Goal: Task Accomplishment & Management: Use online tool/utility

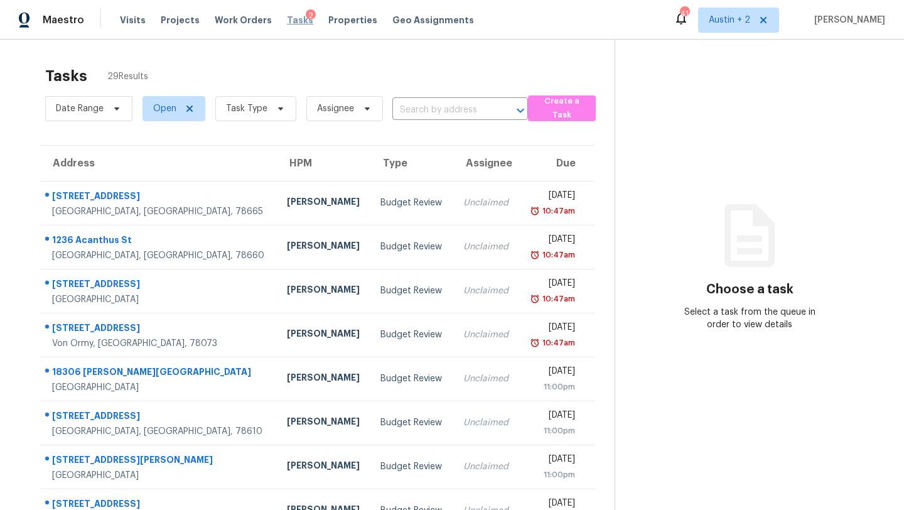
click at [289, 21] on span "Tasks" at bounding box center [300, 20] width 26 height 9
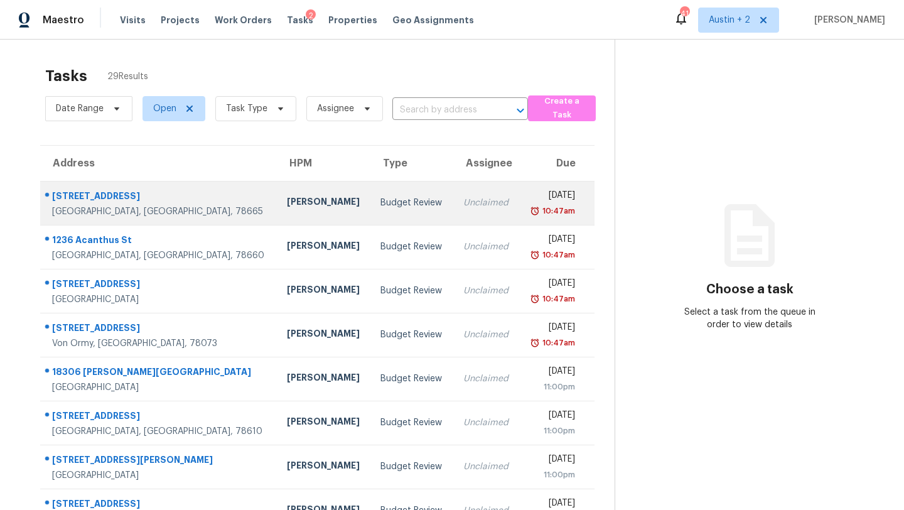
click at [287, 196] on div "Nelson Figueroa" at bounding box center [324, 203] width 74 height 16
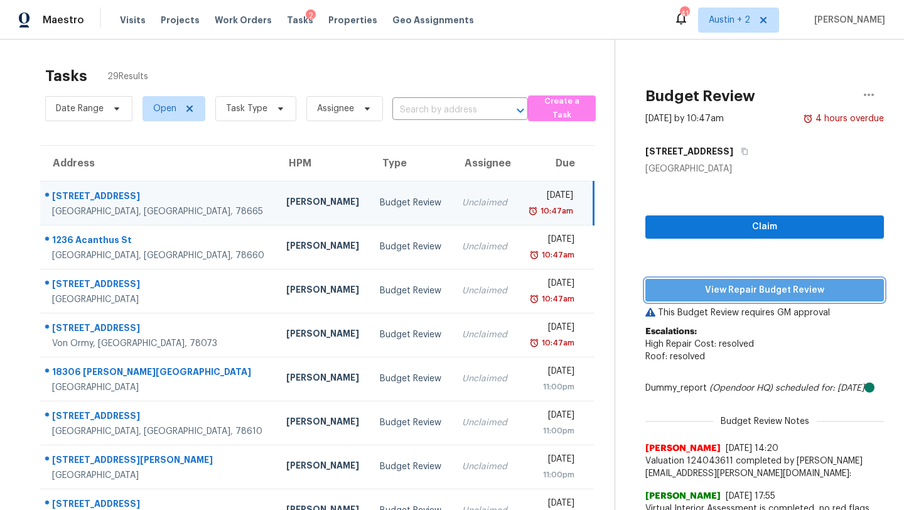
click at [693, 296] on span "View Repair Budget Review" at bounding box center [764, 290] width 218 height 16
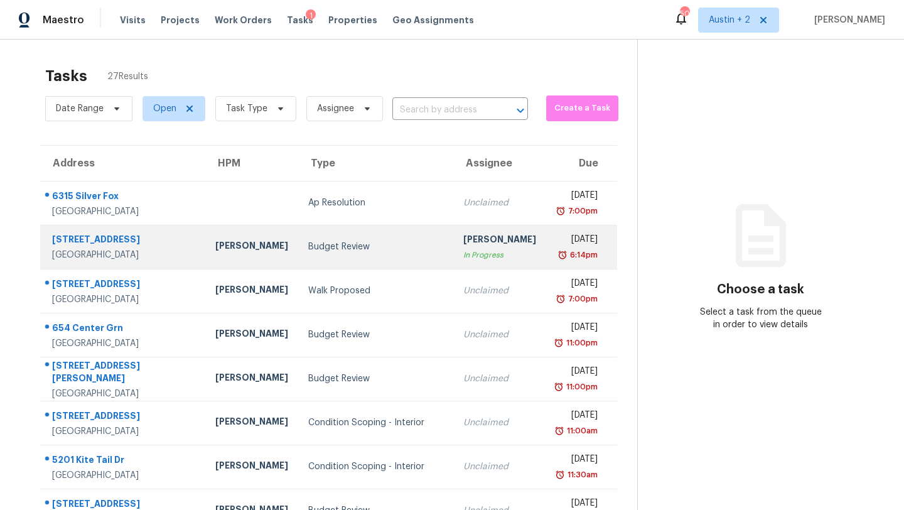
click at [362, 246] on div "Budget Review" at bounding box center [375, 246] width 135 height 13
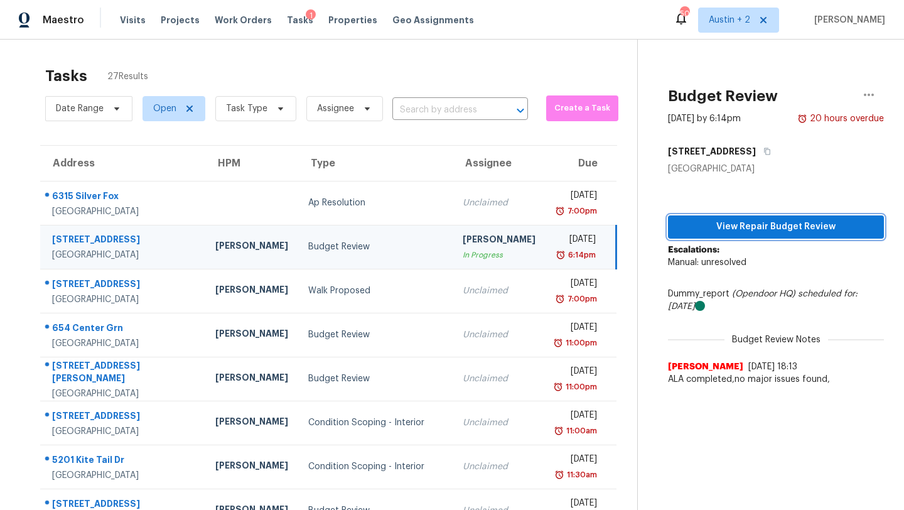
click at [785, 223] on span "View Repair Budget Review" at bounding box center [776, 227] width 196 height 16
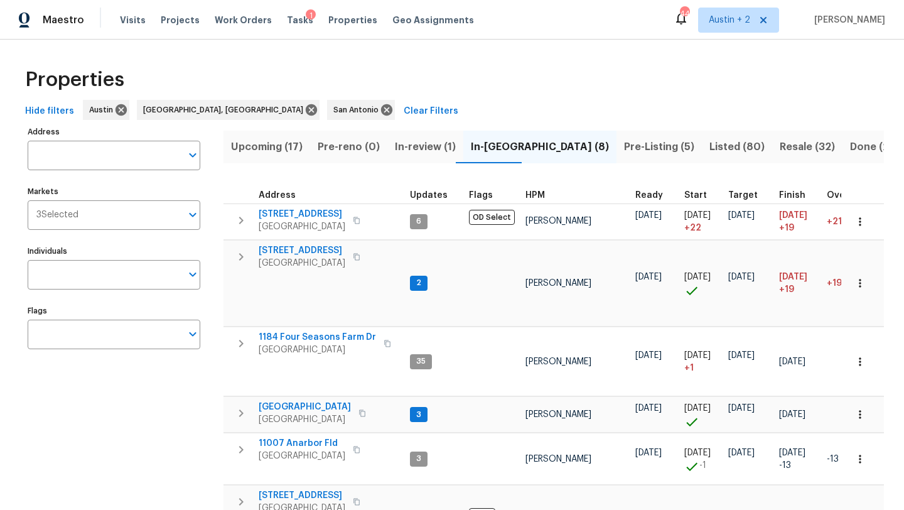
scroll to position [55, 0]
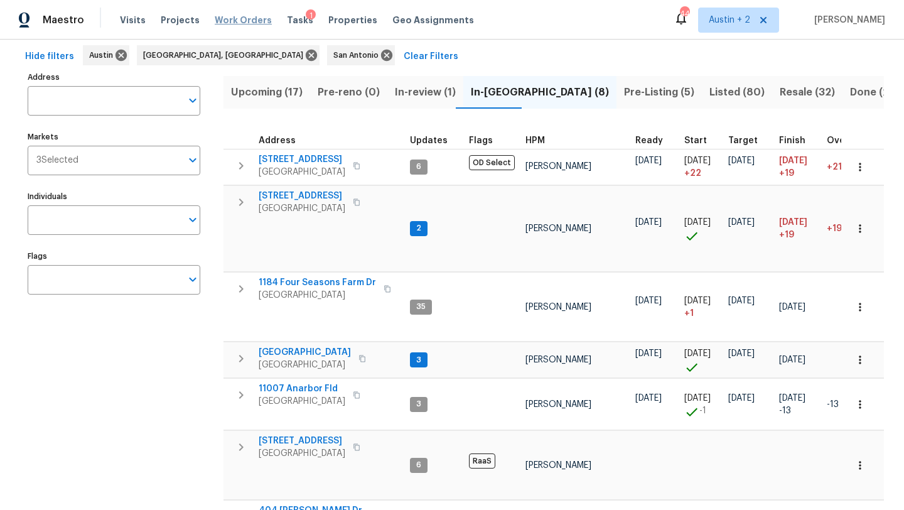
click at [221, 21] on span "Work Orders" at bounding box center [243, 20] width 57 height 13
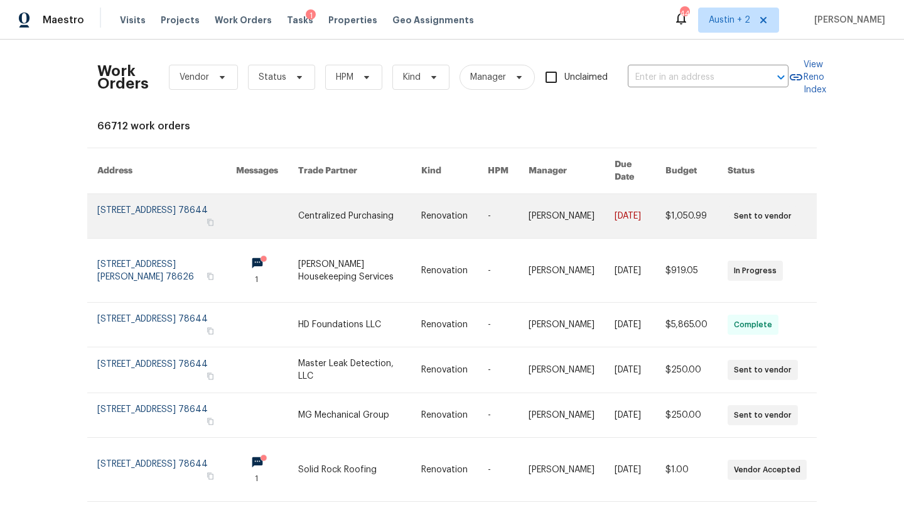
click at [168, 198] on link at bounding box center [166, 216] width 139 height 44
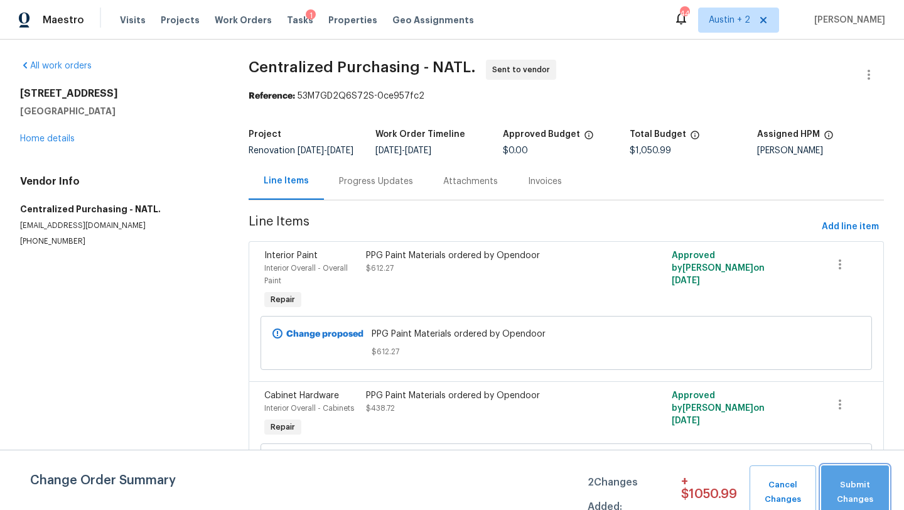
click at [837, 502] on span "Submit Changes" at bounding box center [854, 492] width 55 height 29
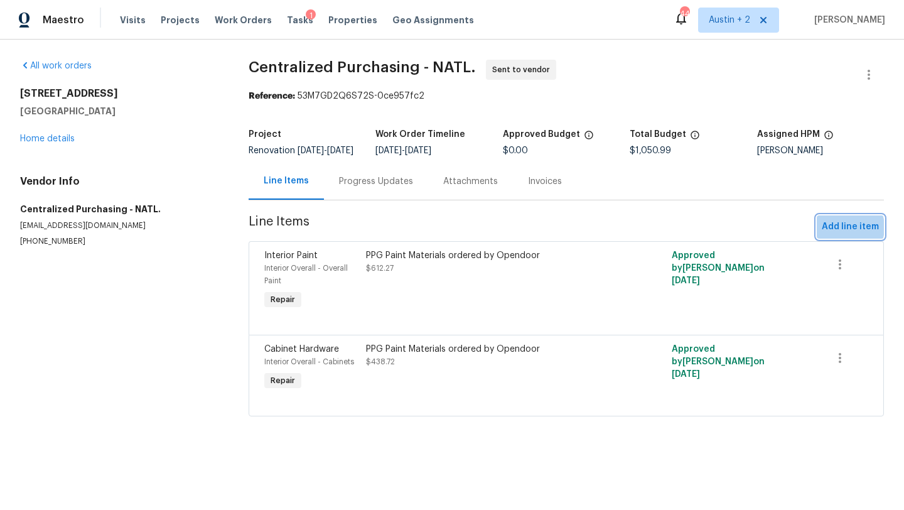
click at [842, 235] on span "Add line item" at bounding box center [850, 227] width 57 height 16
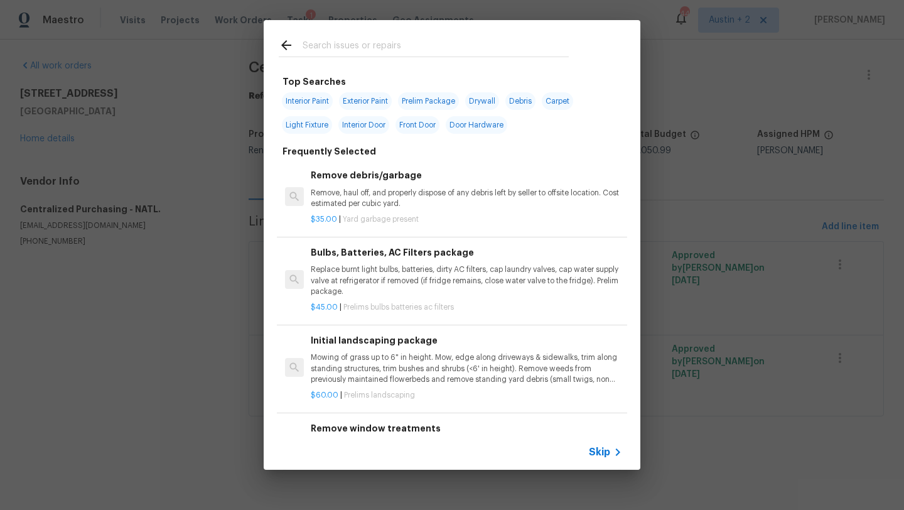
click at [370, 38] on input "text" at bounding box center [436, 47] width 266 height 19
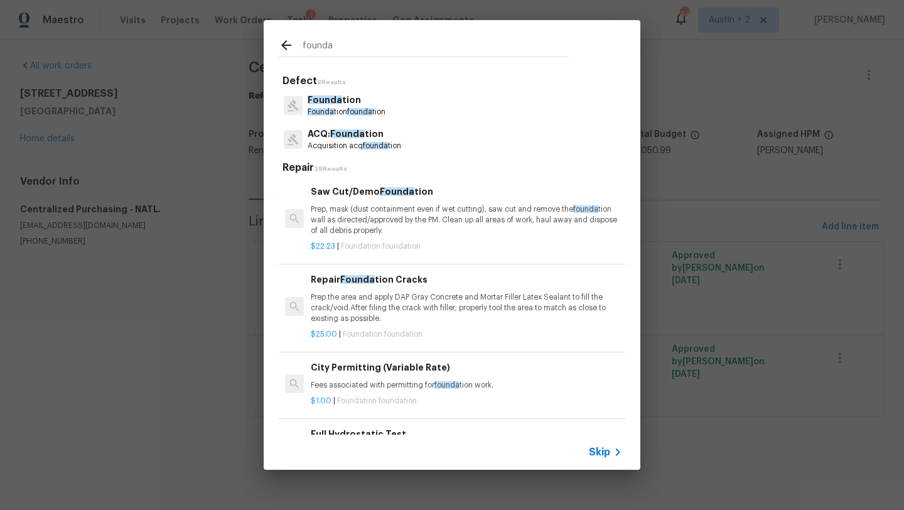
type input "founda"
click at [350, 132] on span "Founda" at bounding box center [347, 133] width 35 height 9
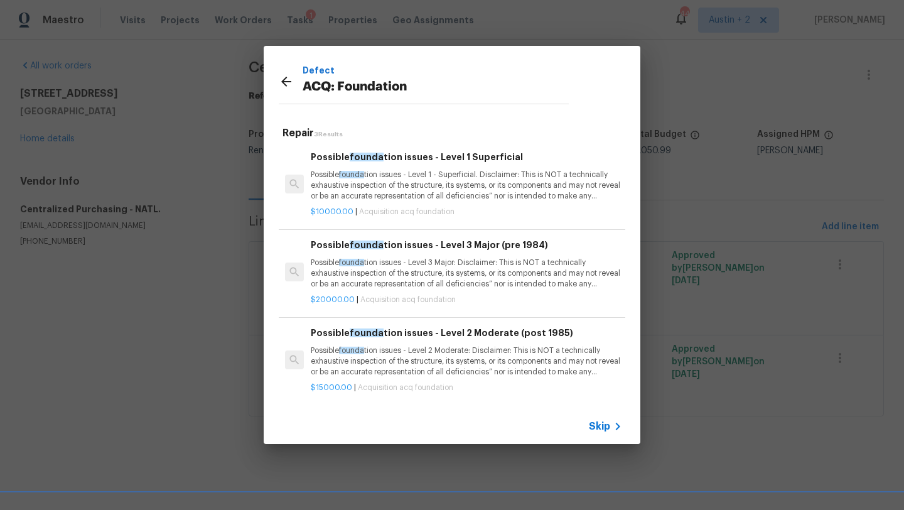
scroll to position [2, 0]
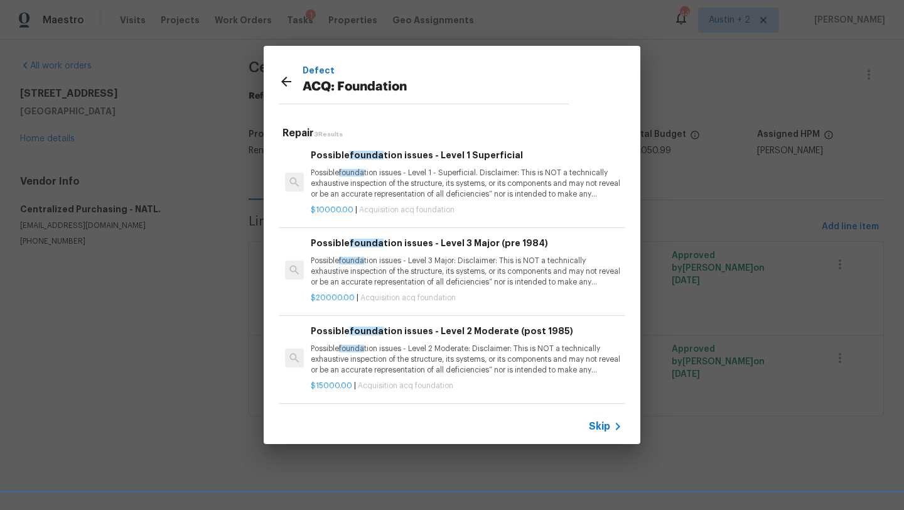
click at [390, 354] on p "Possible founda tion issues - Level 2 Moderate: Disclaimer: This is NOT a techn…" at bounding box center [466, 359] width 311 height 32
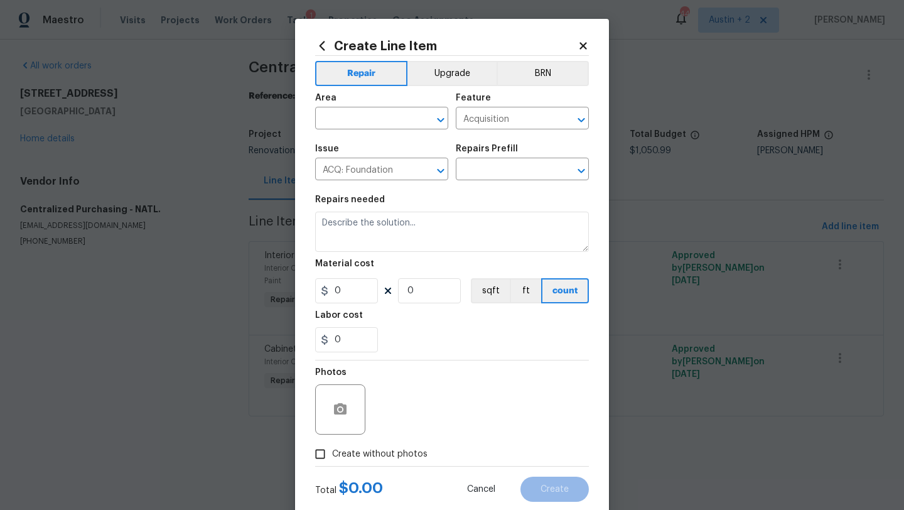
type input "Possible foundation issues - Level 2 Moderate (post 1985) $15,000.00"
type textarea "Possible foundation issues - Level 2 Moderate: Disclaimer: This is NOT a techni…"
type input "15000"
type input "1"
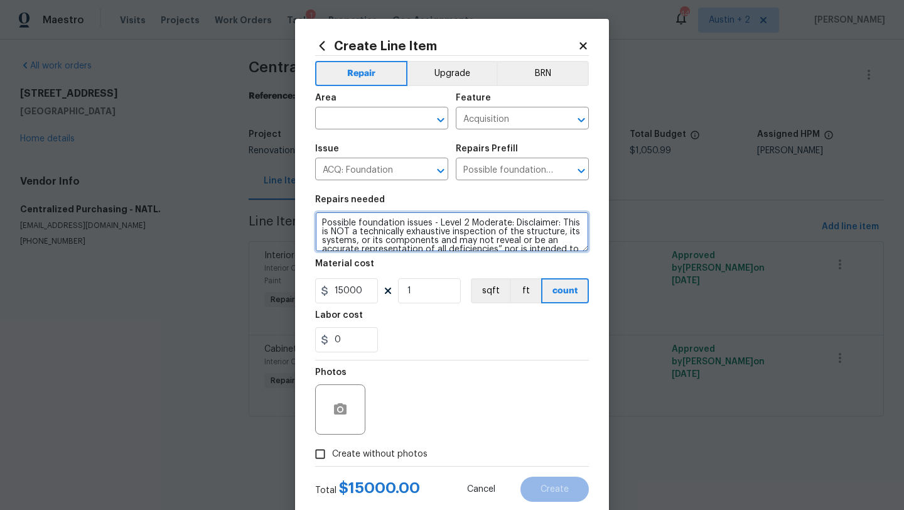
scroll to position [44, 0]
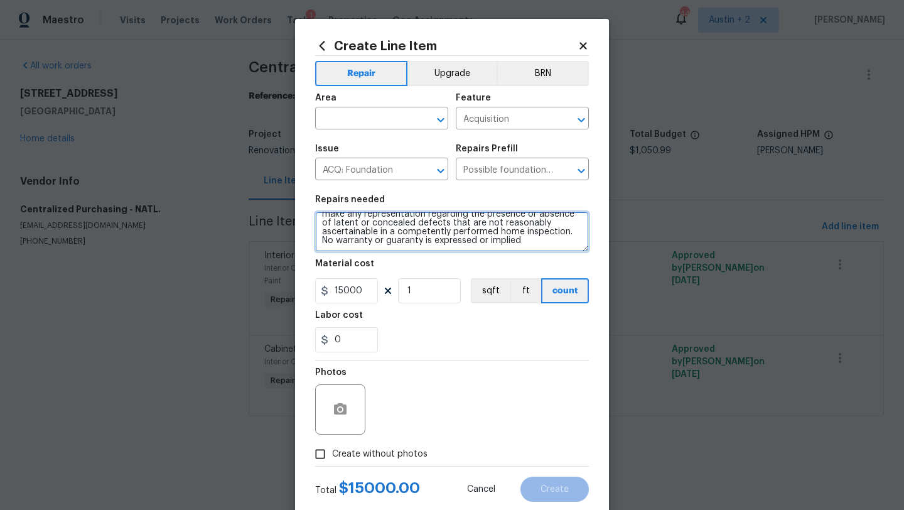
drag, startPoint x: 320, startPoint y: 218, endPoint x: 476, endPoint y: 350, distance: 204.5
click at [476, 350] on section "Repairs needed Possible foundation issues - Level 2 Moderate: Disclaimer: This …" at bounding box center [452, 274] width 274 height 172
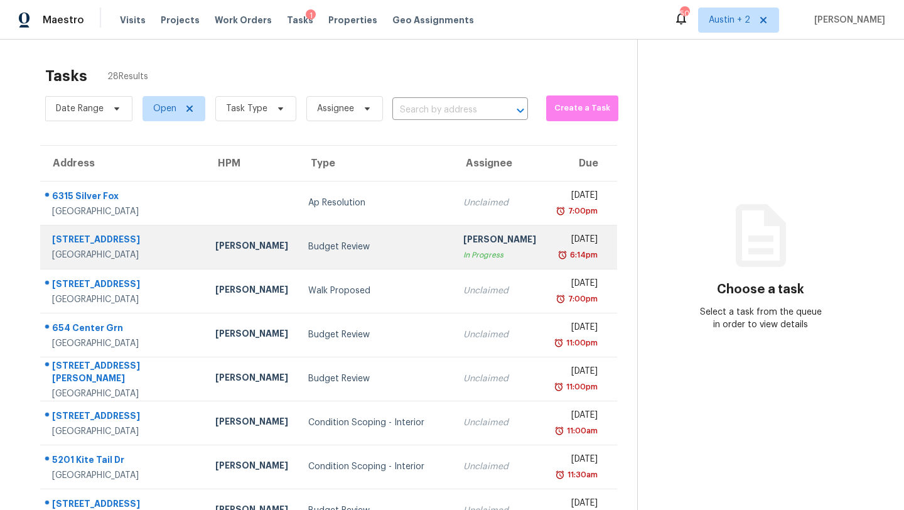
click at [308, 252] on div "Budget Review" at bounding box center [375, 246] width 135 height 13
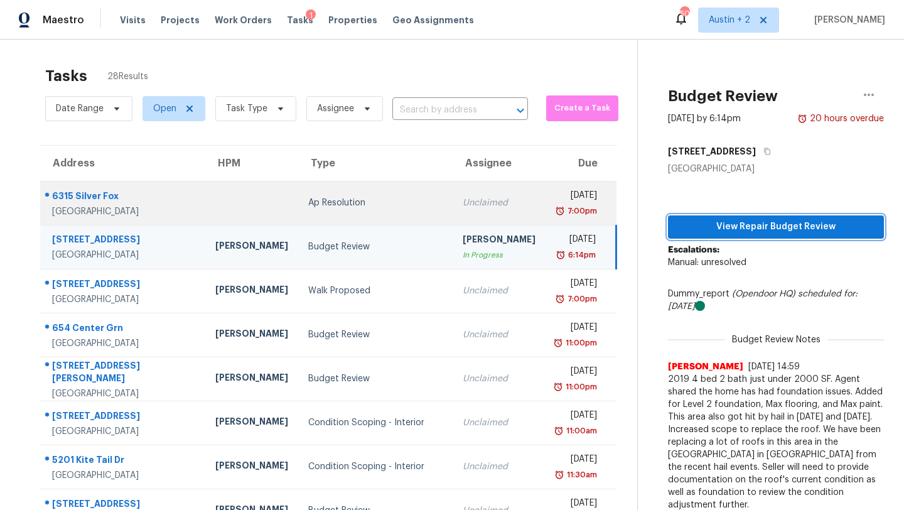
click at [768, 223] on span "View Repair Budget Review" at bounding box center [776, 227] width 196 height 16
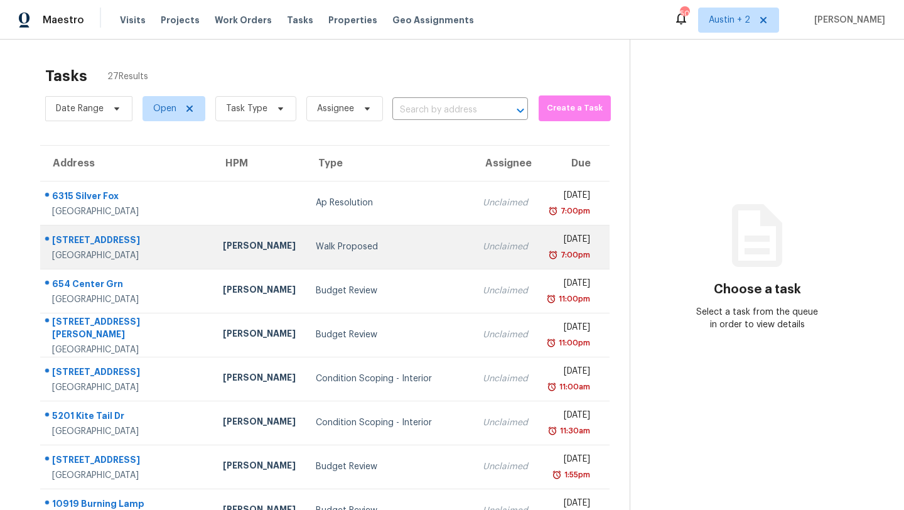
click at [306, 240] on td "Walk Proposed" at bounding box center [389, 247] width 167 height 44
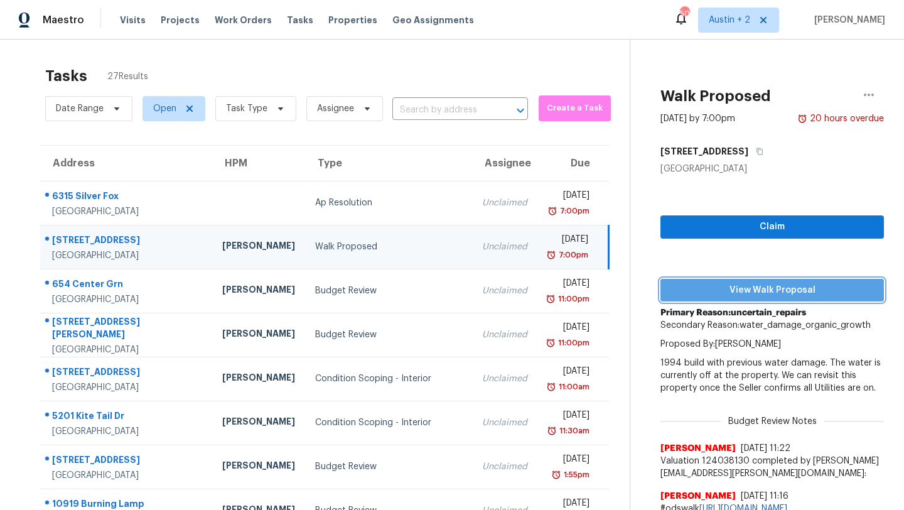
click at [738, 295] on span "View Walk Proposal" at bounding box center [771, 290] width 203 height 16
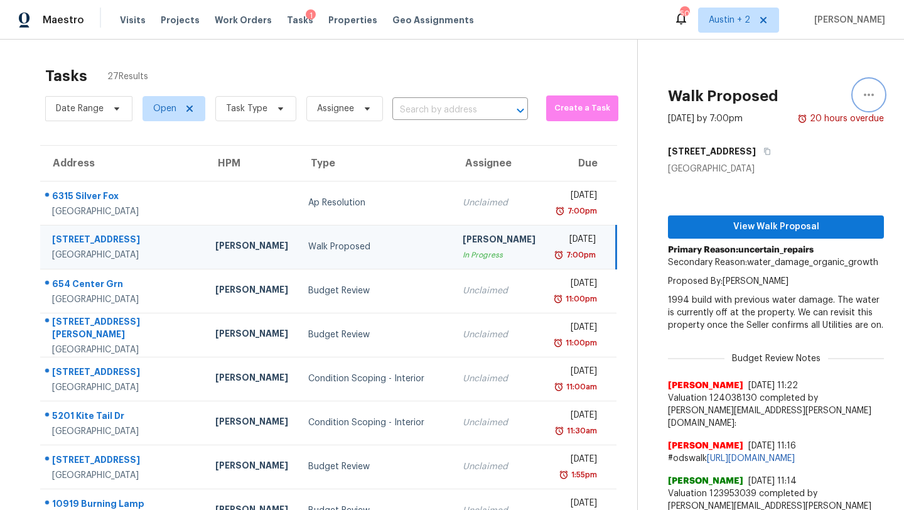
click at [872, 96] on icon "button" at bounding box center [868, 94] width 15 height 15
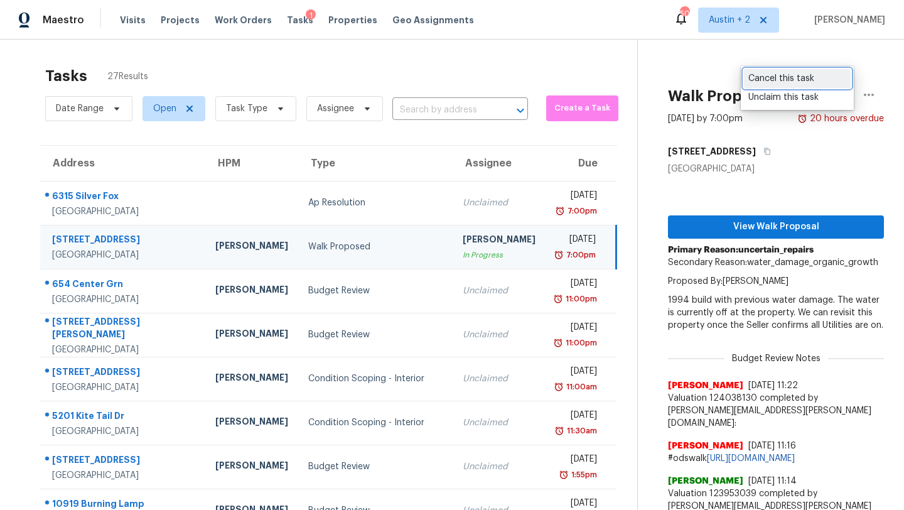
click at [791, 78] on div "Cancel this task" at bounding box center [797, 78] width 98 height 13
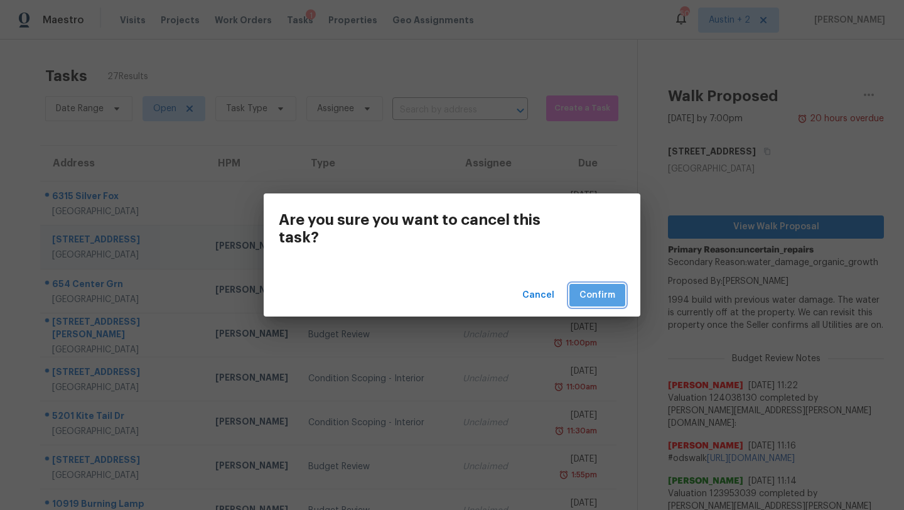
click at [613, 288] on span "Confirm" at bounding box center [597, 296] width 36 height 16
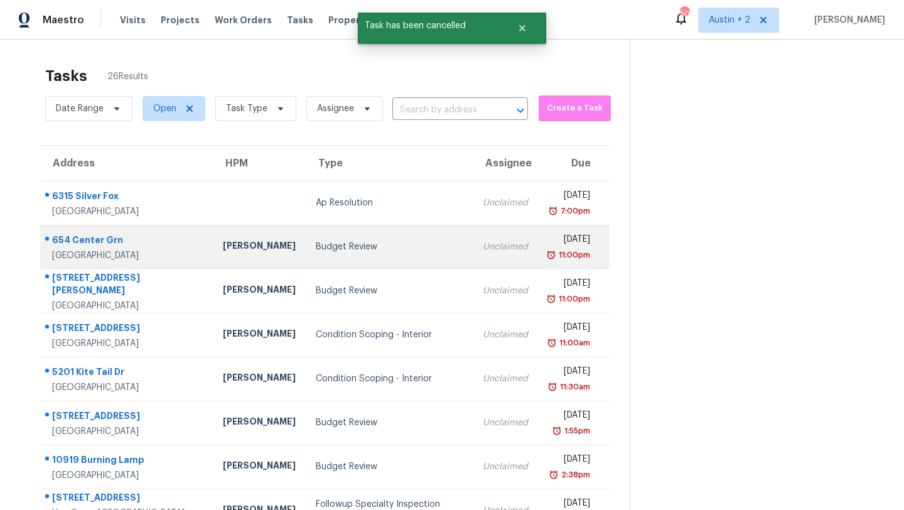
click at [333, 258] on td "Budget Review" at bounding box center [389, 247] width 167 height 44
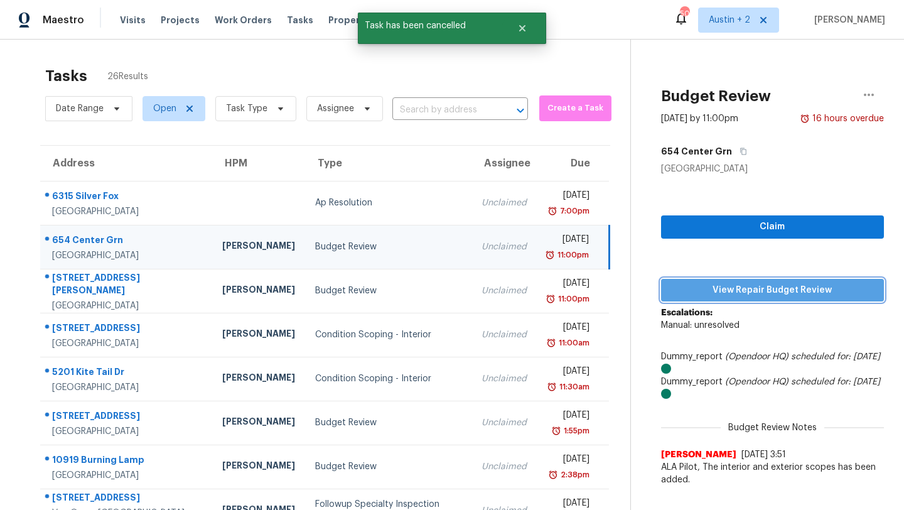
click at [738, 286] on span "View Repair Budget Review" at bounding box center [772, 290] width 203 height 16
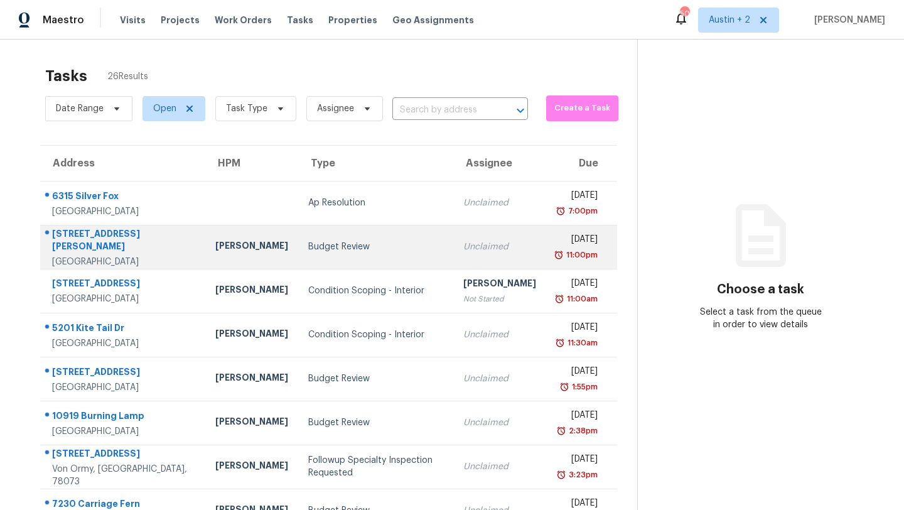
click at [319, 242] on div "Budget Review" at bounding box center [375, 246] width 135 height 13
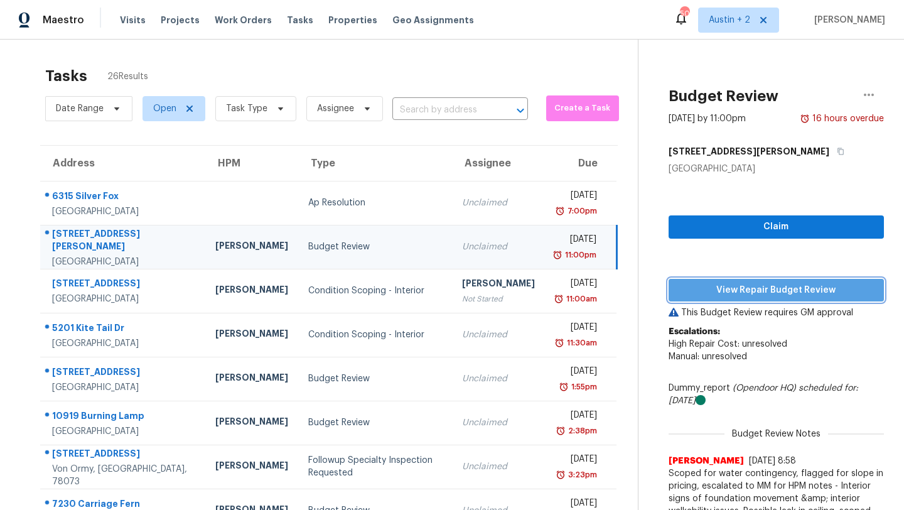
click at [710, 293] on span "View Repair Budget Review" at bounding box center [776, 290] width 195 height 16
